Goal: Check status: Check status

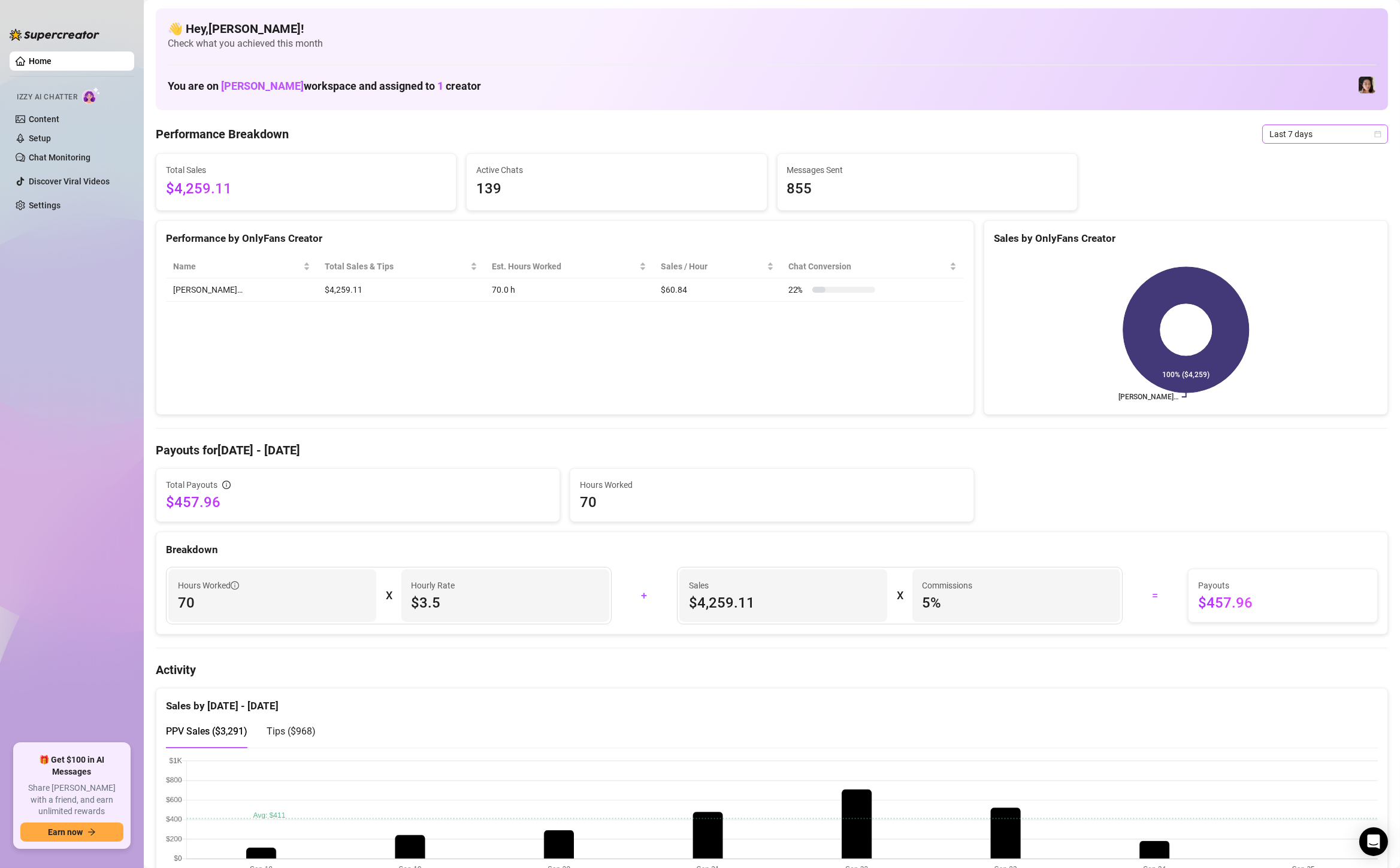
click at [1311, 135] on span "Last 7 days" at bounding box center [1325, 134] width 111 height 18
click at [1288, 226] on div "Custom date" at bounding box center [1325, 234] width 121 height 19
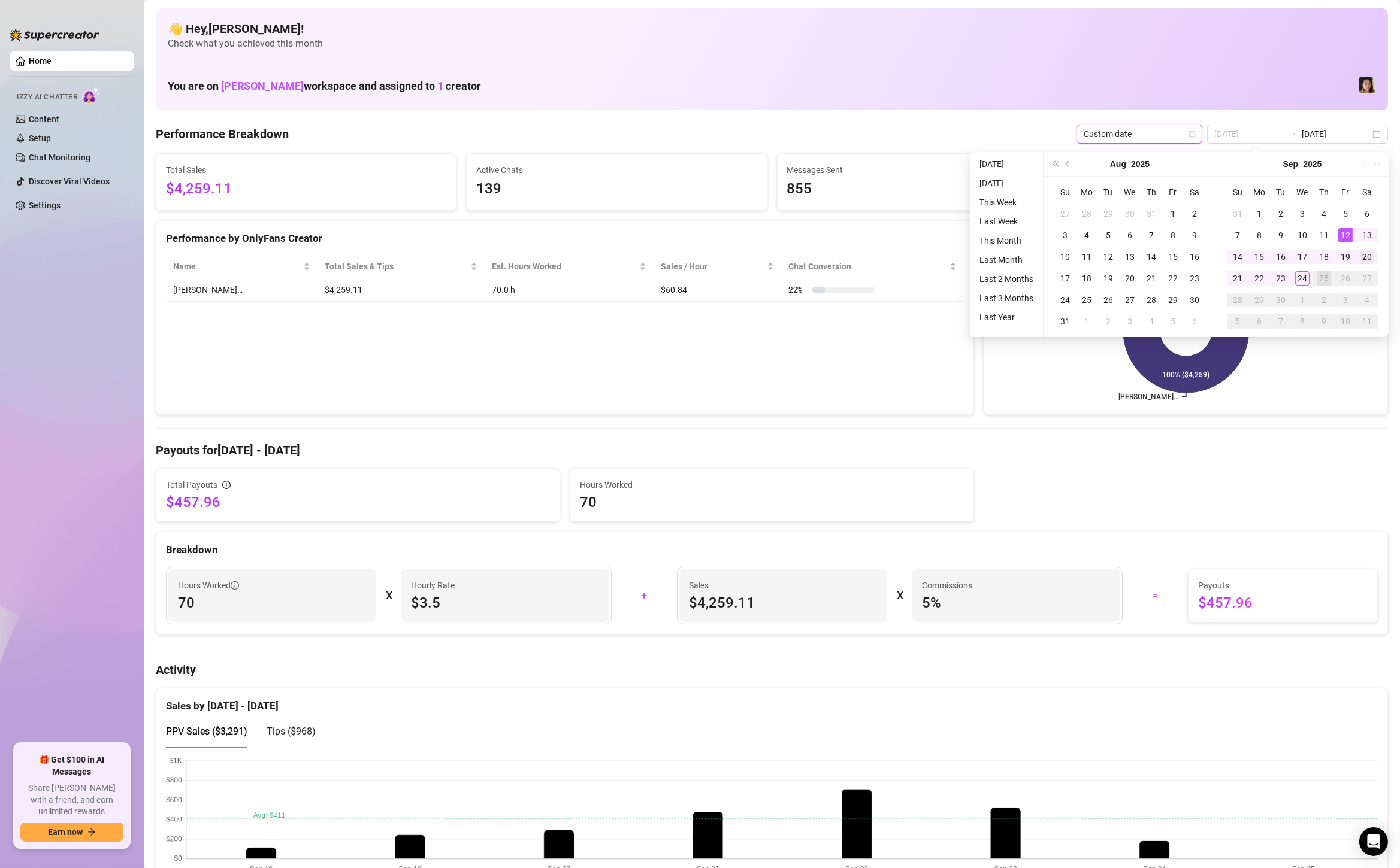
type input "[DATE]"
click at [1368, 256] on div "20" at bounding box center [1366, 256] width 14 height 14
type input "[DATE]"
click at [1295, 276] on div "24" at bounding box center [1302, 278] width 14 height 14
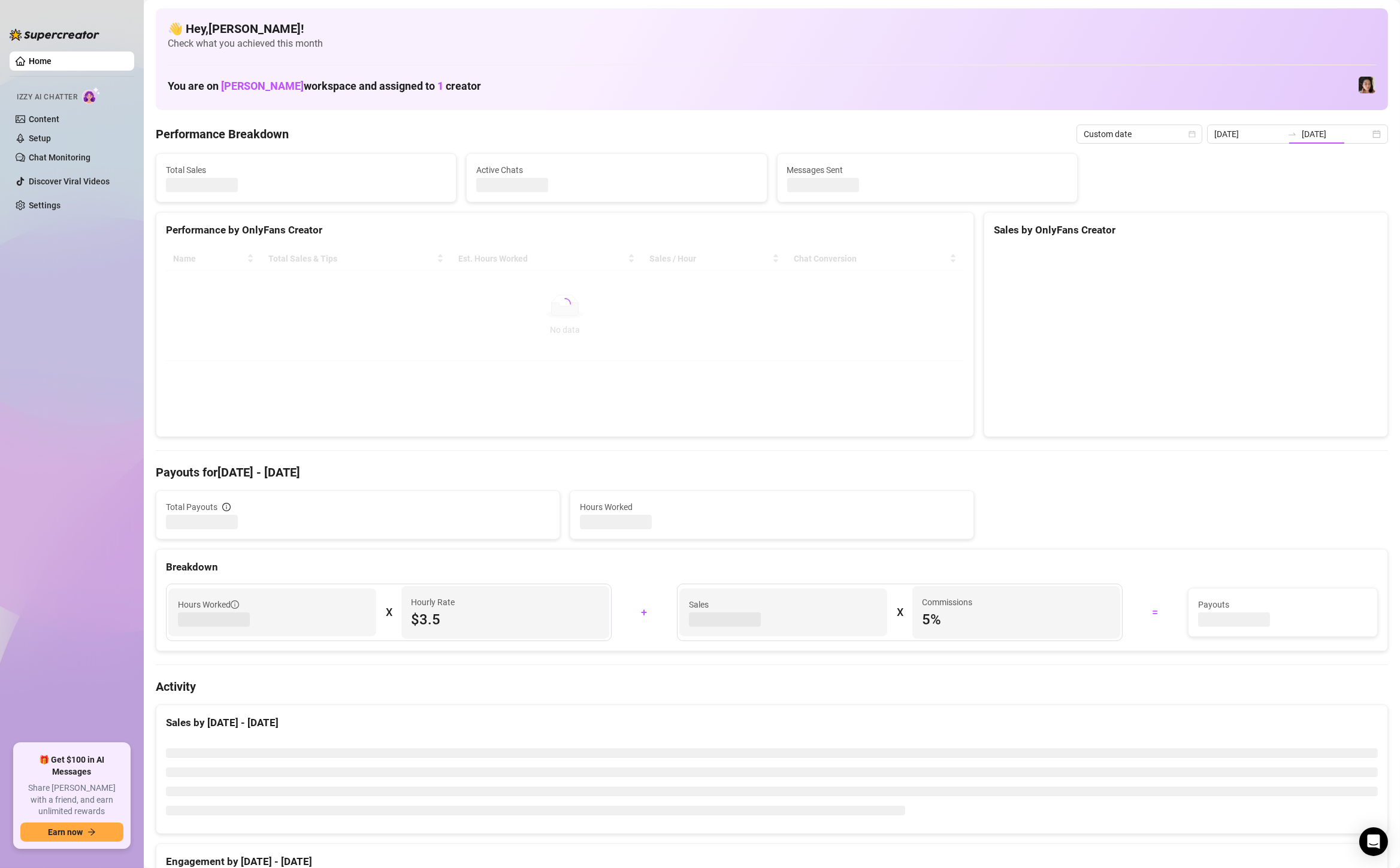
type input "[DATE]"
